Goal: Transaction & Acquisition: Register for event/course

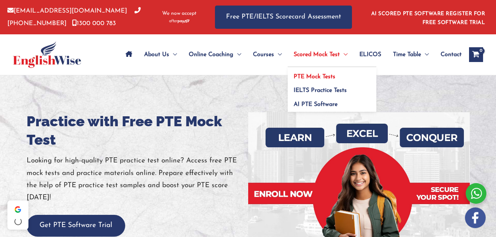
click at [320, 76] on span "PTE Mock Tests" at bounding box center [315, 77] width 42 height 6
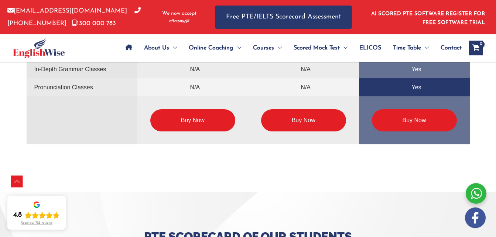
scroll to position [1919, 0]
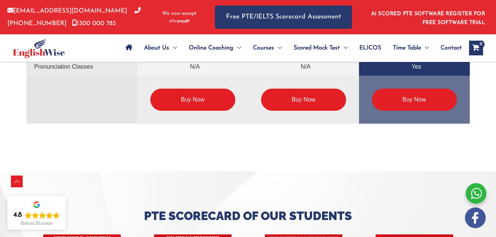
click at [421, 99] on link "Buy Now" at bounding box center [414, 100] width 85 height 22
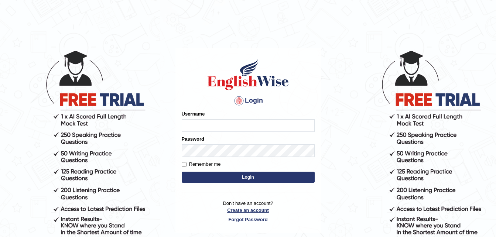
click at [248, 212] on p "Don't have an account? Create an account Forgot Password" at bounding box center [248, 211] width 133 height 23
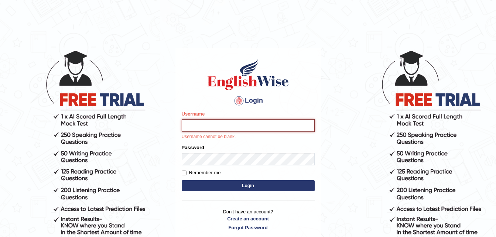
click at [208, 126] on input "Username" at bounding box center [248, 125] width 133 height 13
type input "Sravani Korlapati"
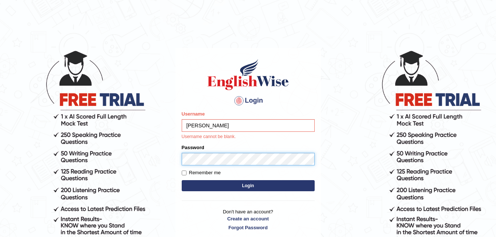
click at [193, 159] on form "Please fix the following errors: Username Sravani Korlapati Username cannot be …" at bounding box center [248, 151] width 133 height 83
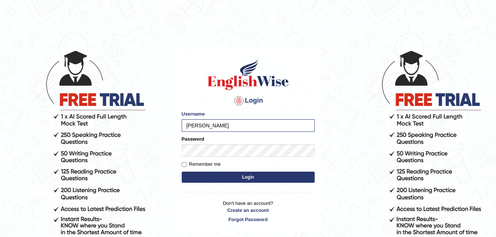
click at [188, 166] on label "Remember me" at bounding box center [201, 164] width 39 height 7
click at [187, 166] on input "Remember me" at bounding box center [184, 164] width 5 height 5
checkbox input "true"
click at [212, 176] on button "Login" at bounding box center [248, 177] width 133 height 11
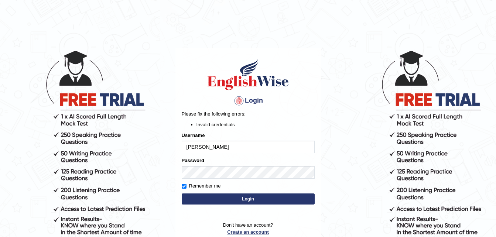
click at [246, 233] on link "Create an account" at bounding box center [248, 232] width 133 height 7
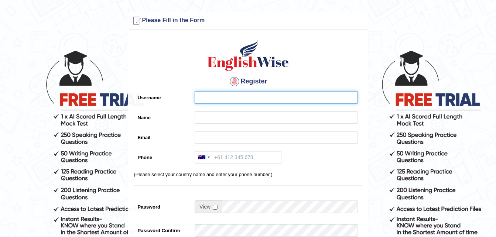
click at [219, 96] on input "Username" at bounding box center [276, 97] width 163 height 13
type input "[PERSON_NAME]"
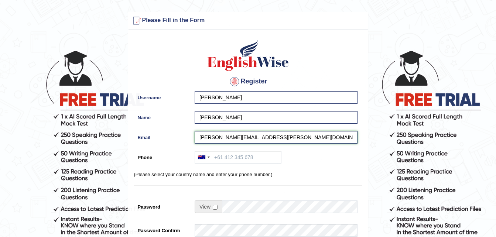
click at [265, 137] on input "sravani.korlapati@wipro.com" at bounding box center [276, 137] width 163 height 13
type input "[PERSON_NAME][EMAIL_ADDRESS][DOMAIN_NAME]"
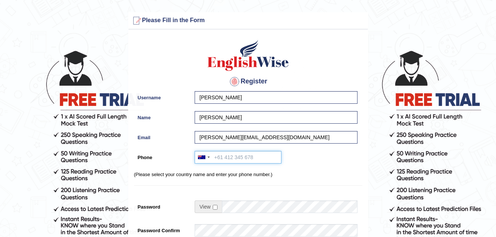
click at [247, 153] on input "Phone" at bounding box center [238, 157] width 87 height 13
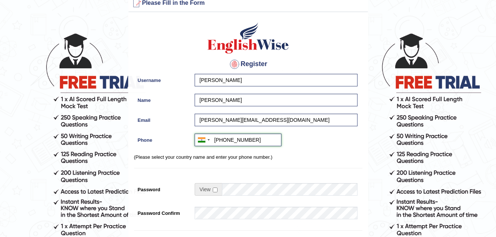
scroll to position [19, 0]
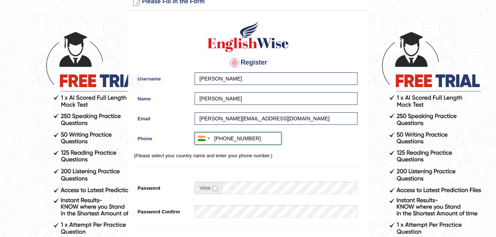
click at [223, 141] on input "+918309012285" at bounding box center [238, 138] width 87 height 13
type input "+918309012285"
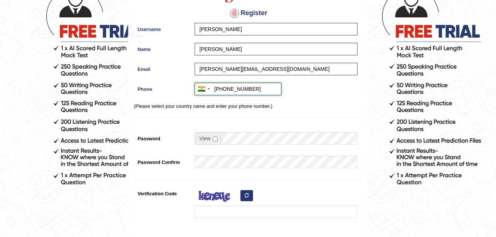
scroll to position [72, 0]
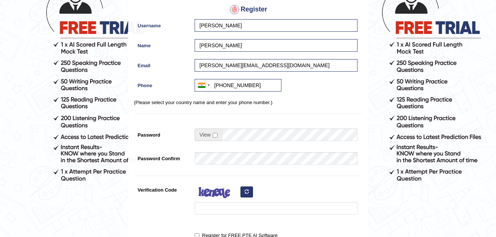
click at [212, 136] on span at bounding box center [208, 135] width 27 height 13
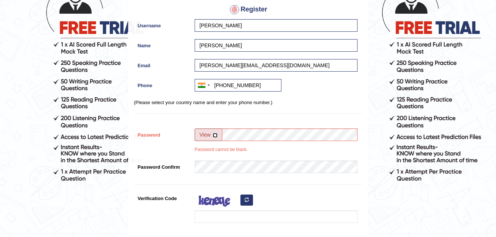
click at [215, 136] on input "checkbox" at bounding box center [215, 135] width 5 height 5
checkbox input "true"
click at [235, 134] on input "Password" at bounding box center [290, 135] width 136 height 13
type input "Sravs@1998"
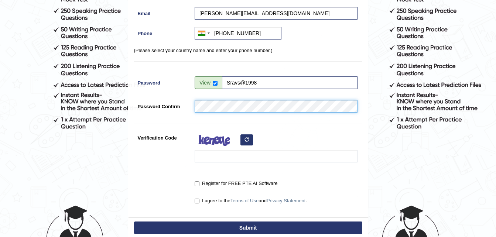
scroll to position [129, 0]
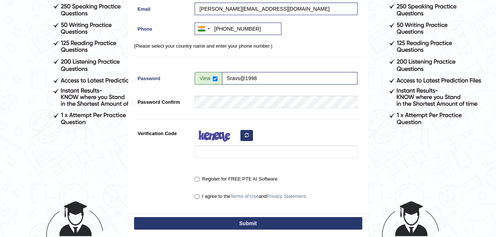
click at [200, 178] on label "Register for FREE PTE AI Software" at bounding box center [236, 179] width 83 height 7
click at [200, 178] on input "Register for FREE PTE AI Software" at bounding box center [197, 179] width 5 height 5
checkbox input "true"
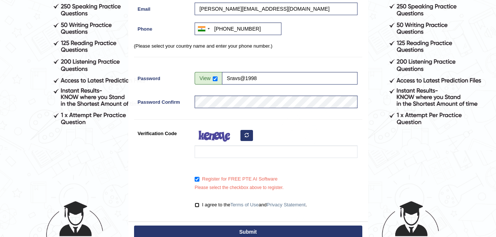
click at [198, 205] on input "I agree to the Terms of Use and Privacy Statement ." at bounding box center [197, 205] width 5 height 5
checkbox input "true"
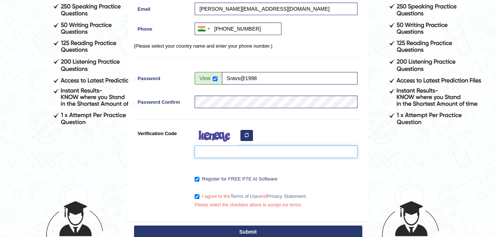
click at [208, 155] on input "Verification Code" at bounding box center [276, 152] width 163 height 13
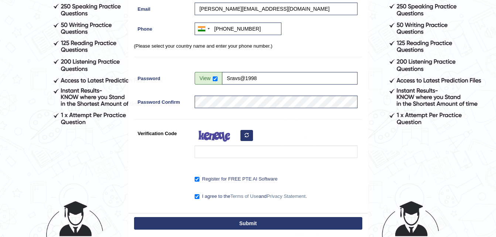
click at [250, 136] on button "button" at bounding box center [247, 135] width 13 height 11
click at [250, 136] on div at bounding box center [274, 144] width 167 height 35
click at [250, 136] on button "button" at bounding box center [247, 135] width 13 height 11
click at [250, 136] on div at bounding box center [274, 144] width 167 height 35
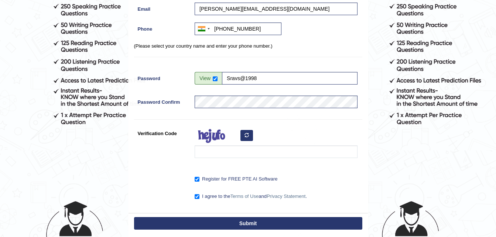
click at [248, 136] on icon "button" at bounding box center [247, 135] width 4 height 4
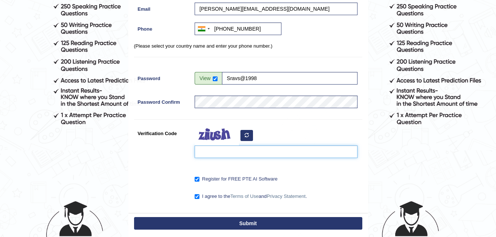
click at [230, 153] on input "Verification Code" at bounding box center [276, 152] width 163 height 13
type input "exeuWu"
click at [255, 223] on button "Submit" at bounding box center [248, 223] width 228 height 13
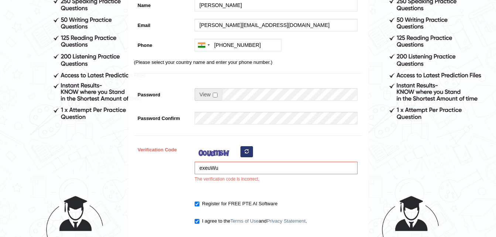
scroll to position [137, 0]
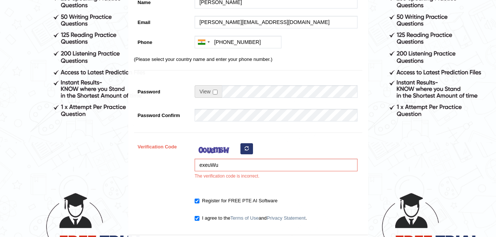
click at [246, 150] on icon "button" at bounding box center [247, 148] width 4 height 4
click at [248, 145] on button "button" at bounding box center [247, 148] width 13 height 11
click at [248, 146] on button "button" at bounding box center [247, 148] width 13 height 11
click at [248, 146] on div "exeuWu The verification code is incorrect." at bounding box center [274, 161] width 167 height 43
click at [248, 146] on button "button" at bounding box center [247, 148] width 13 height 11
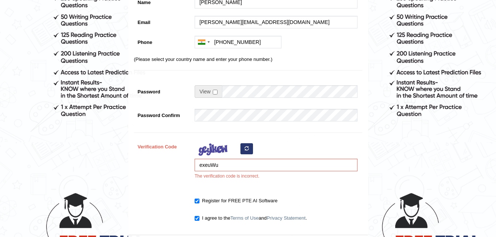
click at [248, 146] on button "button" at bounding box center [247, 148] width 13 height 11
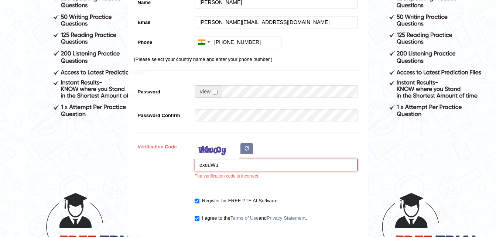
click at [232, 161] on input "exeuWu" at bounding box center [276, 165] width 163 height 13
type input "e"
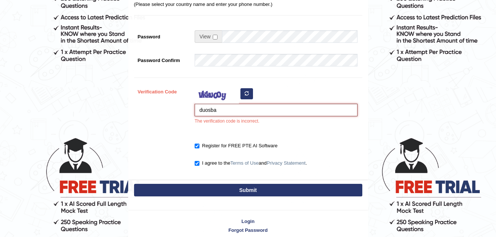
scroll to position [195, 0]
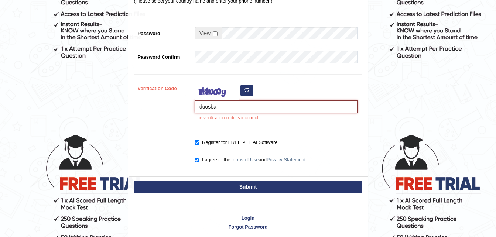
type input "duosba"
click at [266, 186] on button "Submit" at bounding box center [248, 187] width 228 height 13
type input "+918309012285"
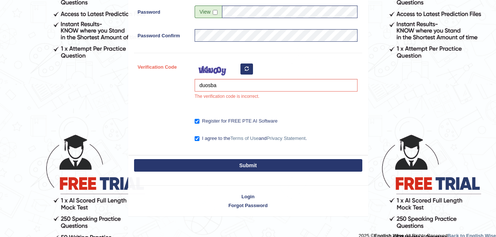
scroll to position [174, 0]
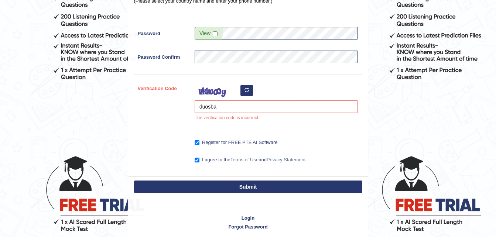
click at [266, 186] on button "Submit" at bounding box center [248, 187] width 228 height 13
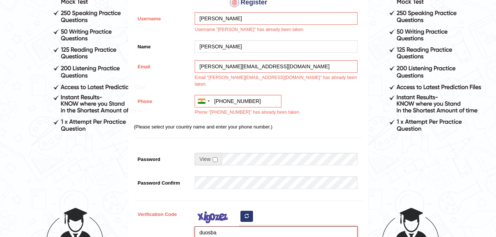
scroll to position [112, 0]
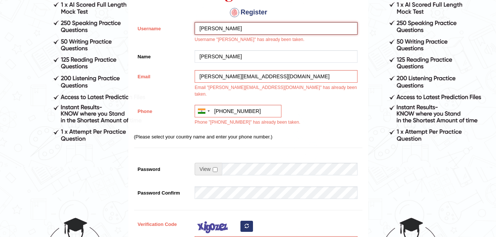
click at [232, 25] on input "[PERSON_NAME]" at bounding box center [276, 28] width 163 height 13
type input "Sravani korlapati"
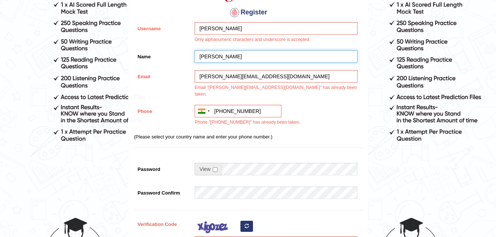
click at [233, 56] on input "[PERSON_NAME]" at bounding box center [276, 56] width 163 height 13
type input "Sravani korlapati"
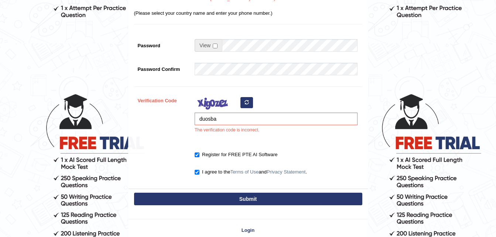
scroll to position [243, 0]
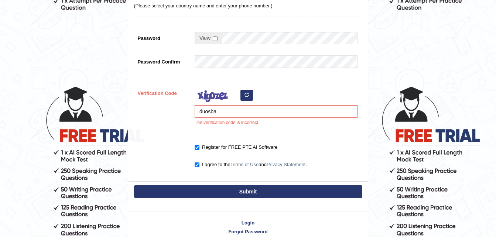
click at [248, 93] on icon "button" at bounding box center [247, 95] width 4 height 4
click at [217, 105] on input "duosba" at bounding box center [276, 111] width 163 height 13
type input "d"
type input "poriei"
click at [221, 186] on button "Submit" at bounding box center [248, 192] width 228 height 13
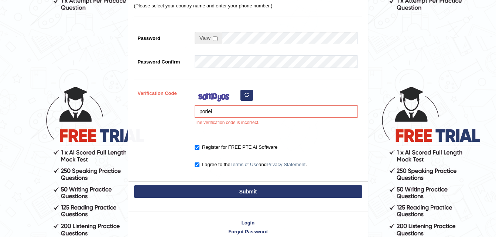
type input "+918309012285"
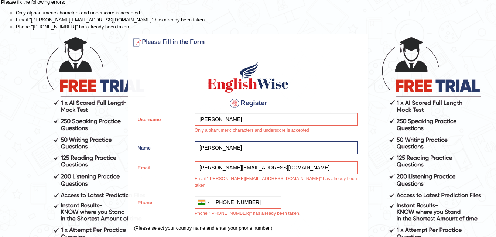
scroll to position [0, 0]
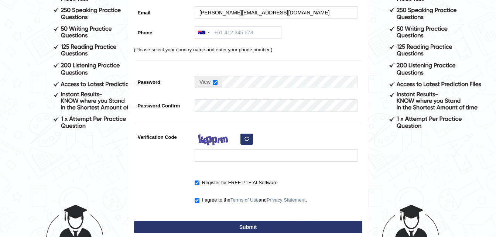
scroll to position [89, 0]
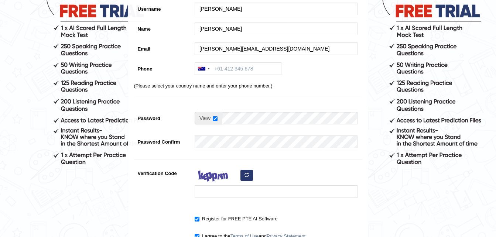
click at [494, 154] on form "Please fix the following errors: Please Fill in the Form Register Username [GEO…" at bounding box center [248, 119] width 494 height 391
click at [494, 152] on form "Please fix the following errors: Please Fill in the Form Register Username [GEO…" at bounding box center [248, 119] width 494 height 391
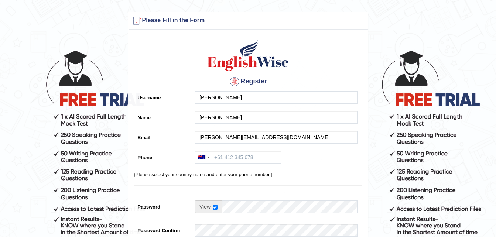
click at [235, 81] on div at bounding box center [235, 82] width 12 height 12
click at [253, 79] on h4 "Register" at bounding box center [248, 82] width 228 height 12
